Goal: Check status

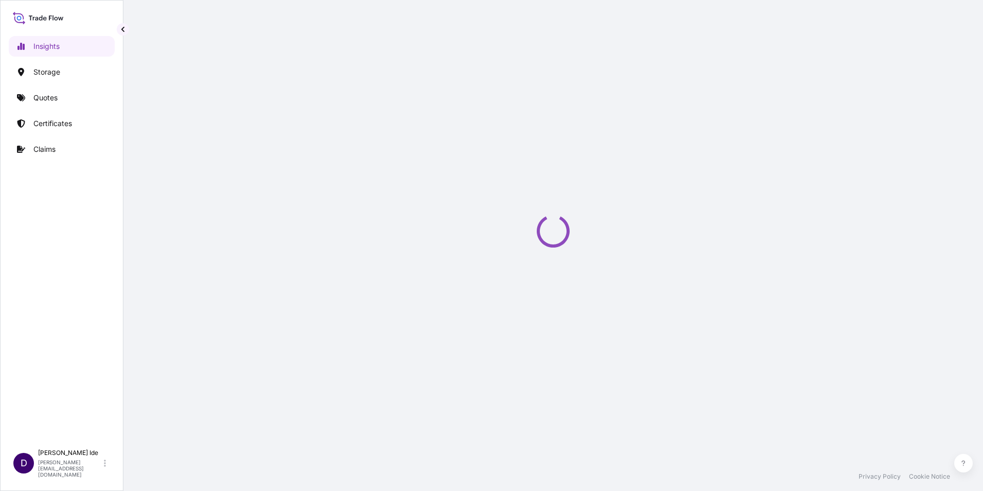
select select "2025"
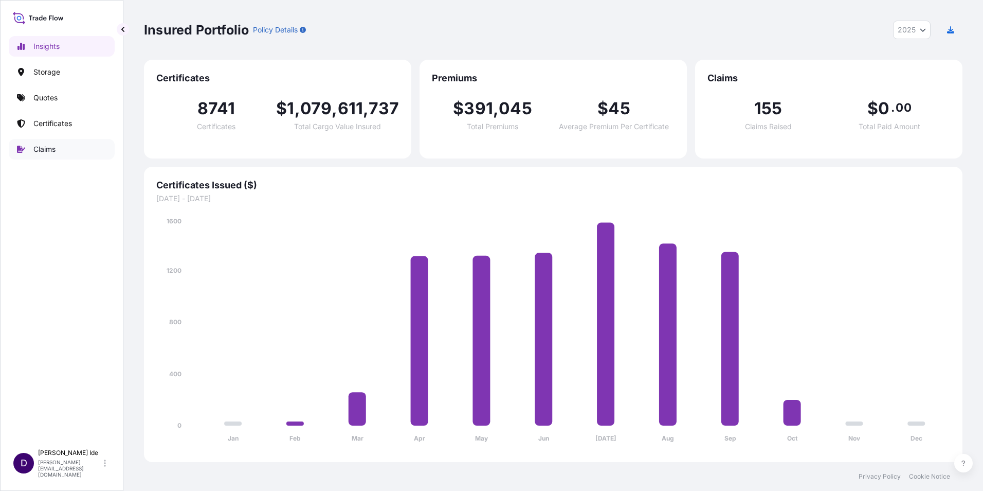
click at [51, 150] on p "Claims" at bounding box center [44, 149] width 22 height 10
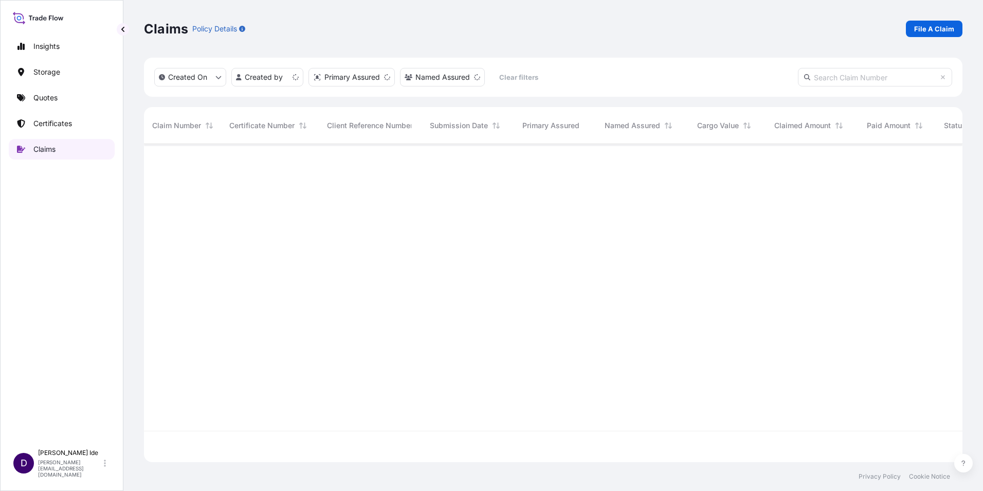
scroll to position [316, 811]
paste input "CL31632-3."
type input "CL31632-3"
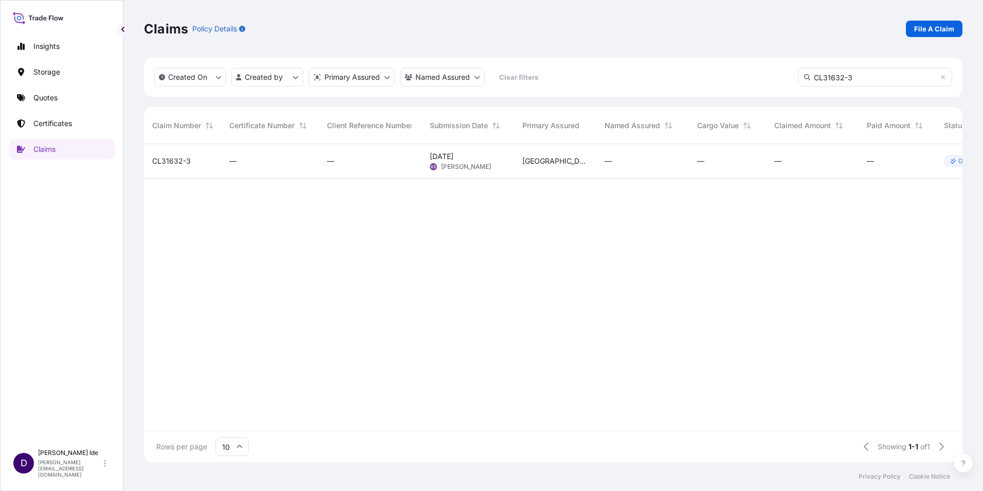
click at [179, 158] on span "CL31632-3" at bounding box center [171, 161] width 39 height 10
